Goal: Task Accomplishment & Management: Manage account settings

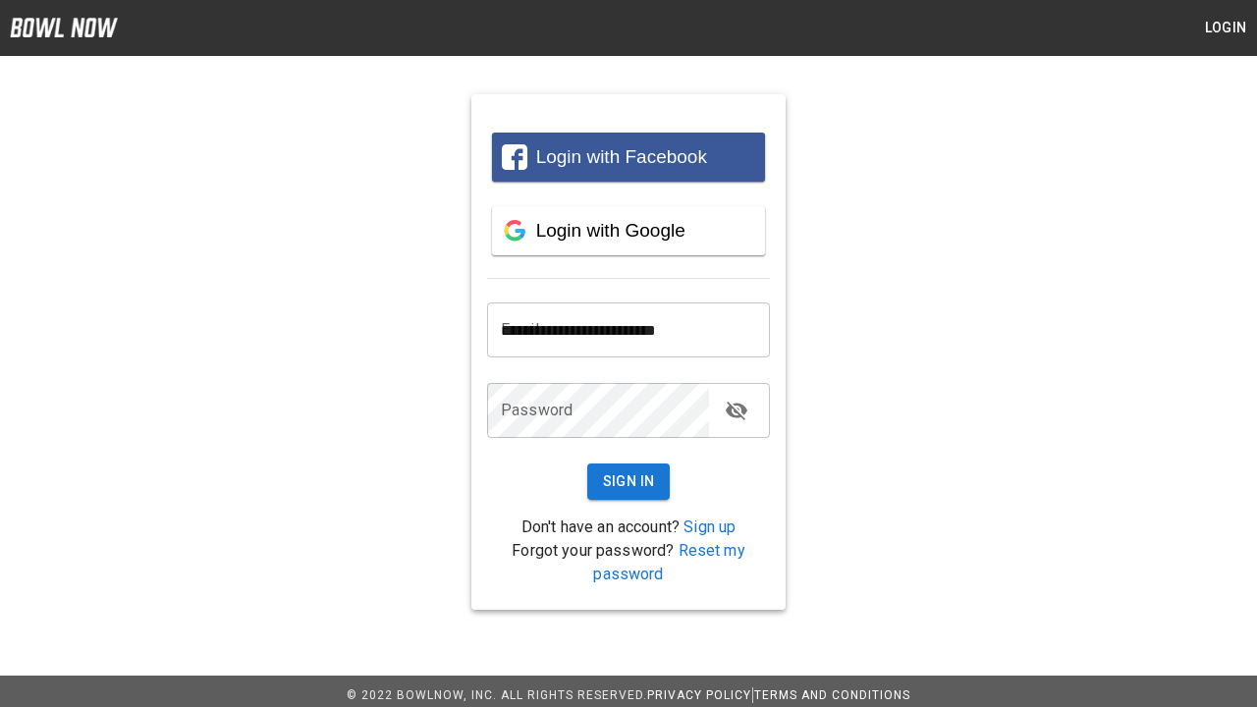
type input "**********"
click at [629, 481] on button "Sign In" at bounding box center [628, 482] width 83 height 36
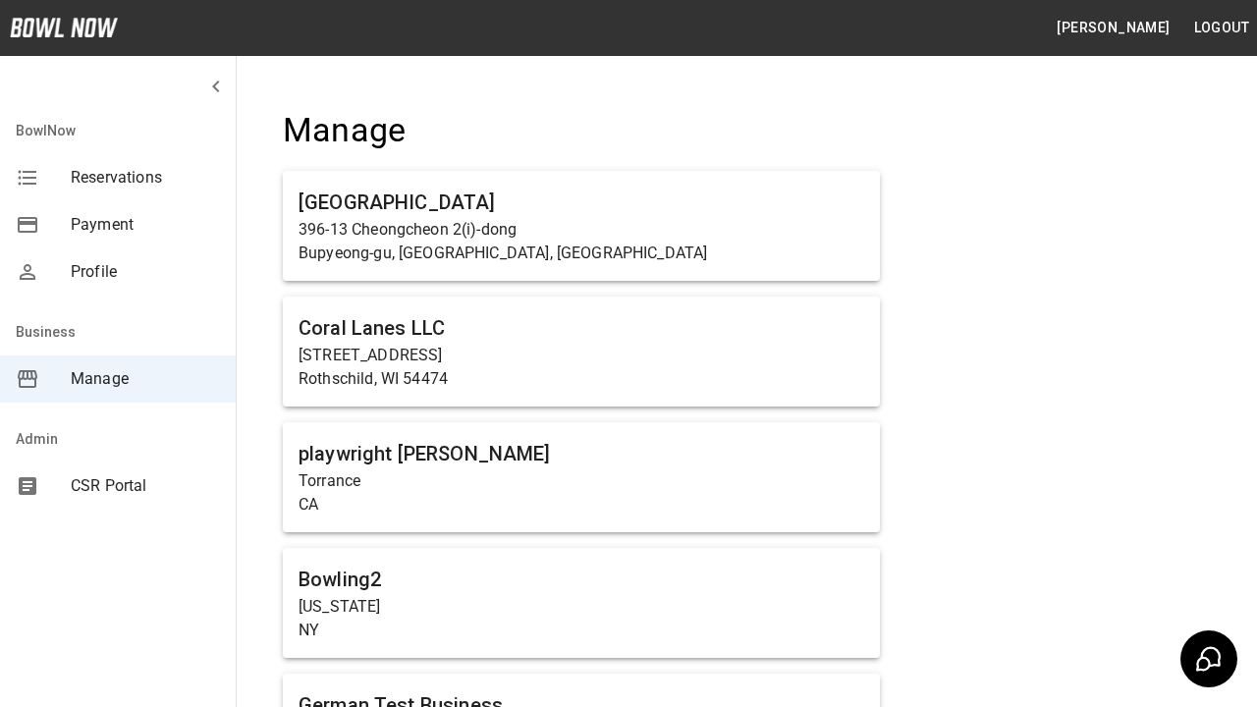
click at [118, 379] on span "Manage" at bounding box center [145, 379] width 149 height 24
